Goal: Information Seeking & Learning: Learn about a topic

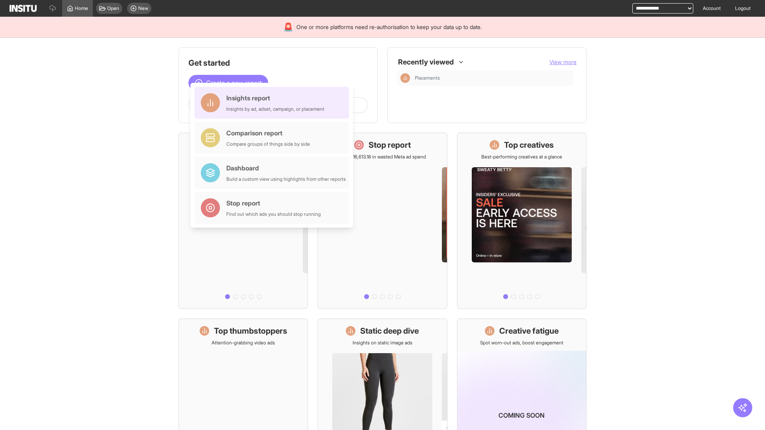
click at [274, 103] on div "Insights report Insights by ad, adset, campaign, or placement" at bounding box center [275, 102] width 98 height 19
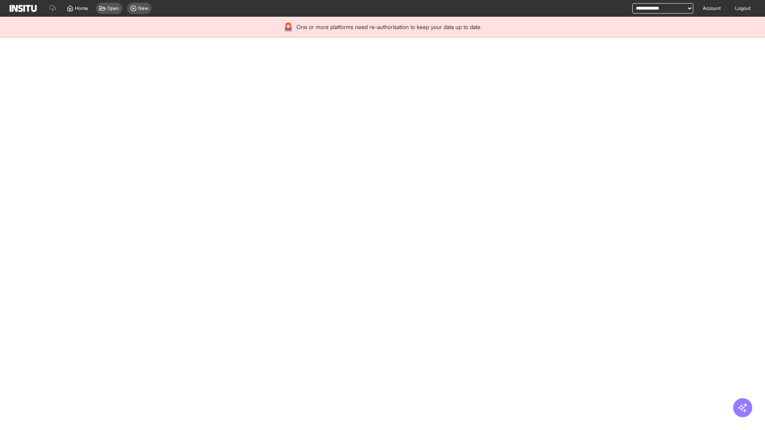
select select "**"
